Goal: Navigation & Orientation: Find specific page/section

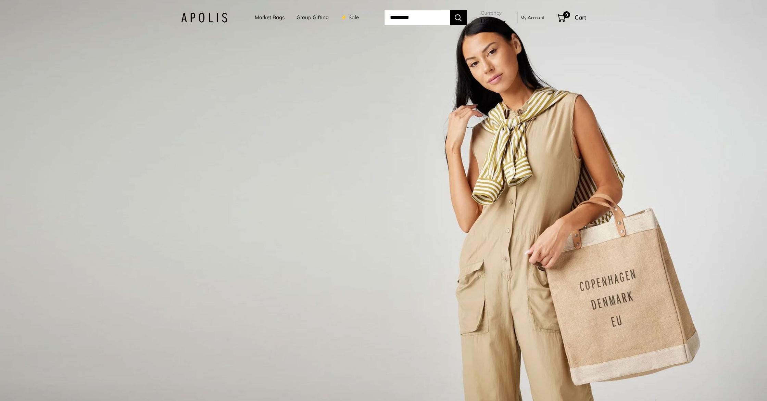
click at [195, 15] on img at bounding box center [204, 18] width 46 height 10
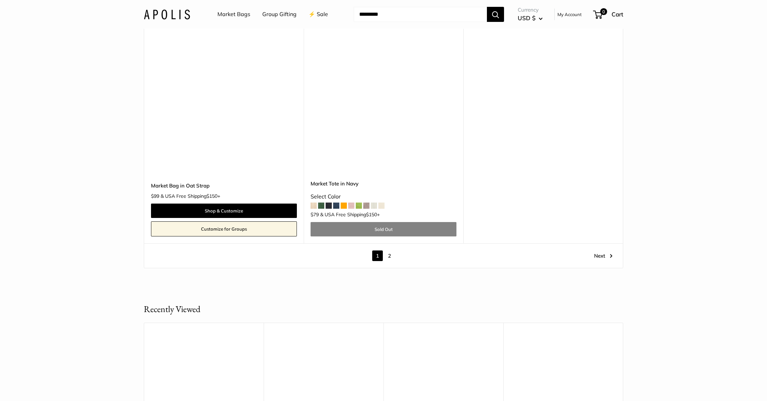
scroll to position [4091, 0]
